Goal: Task Accomplishment & Management: Manage account settings

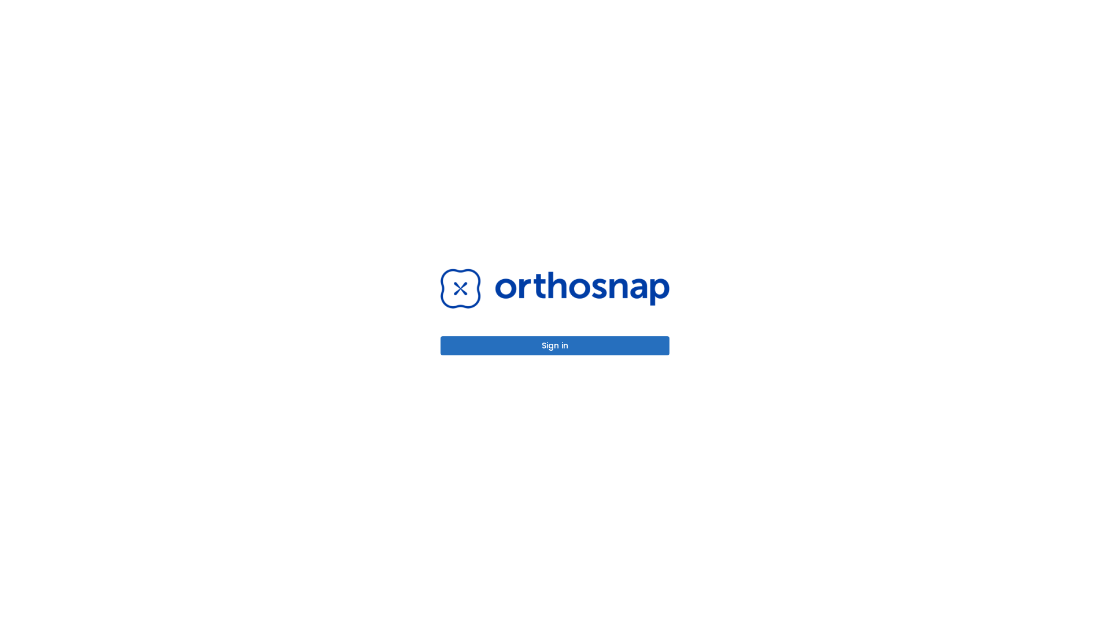
click at [555, 346] on button "Sign in" at bounding box center [554, 345] width 229 height 19
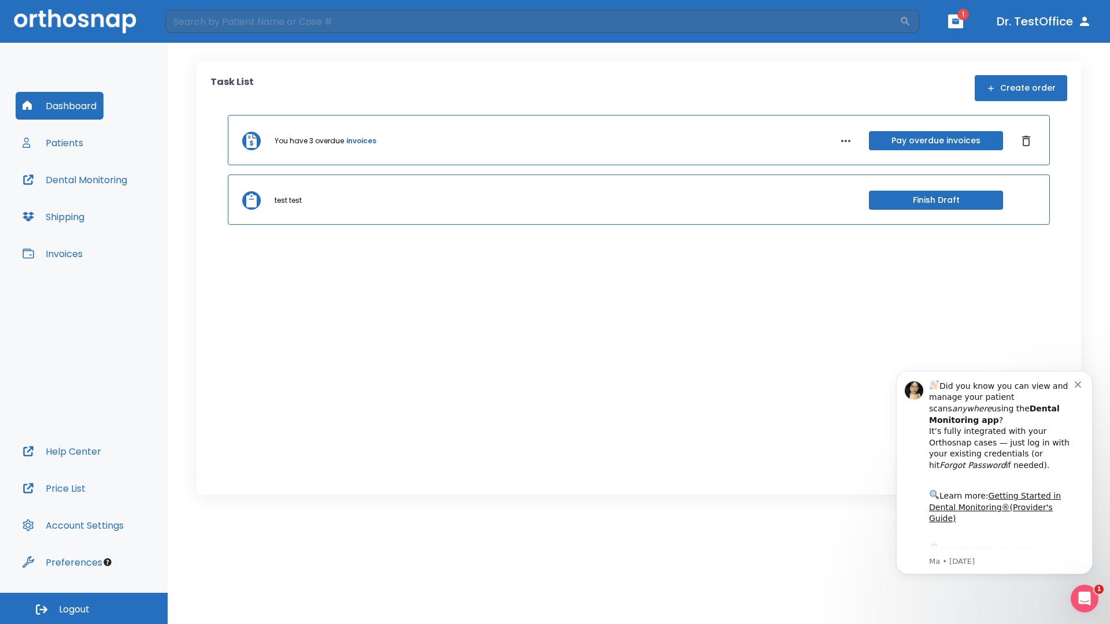
click at [84, 609] on span "Logout" at bounding box center [74, 609] width 31 height 13
